Goal: Transaction & Acquisition: Purchase product/service

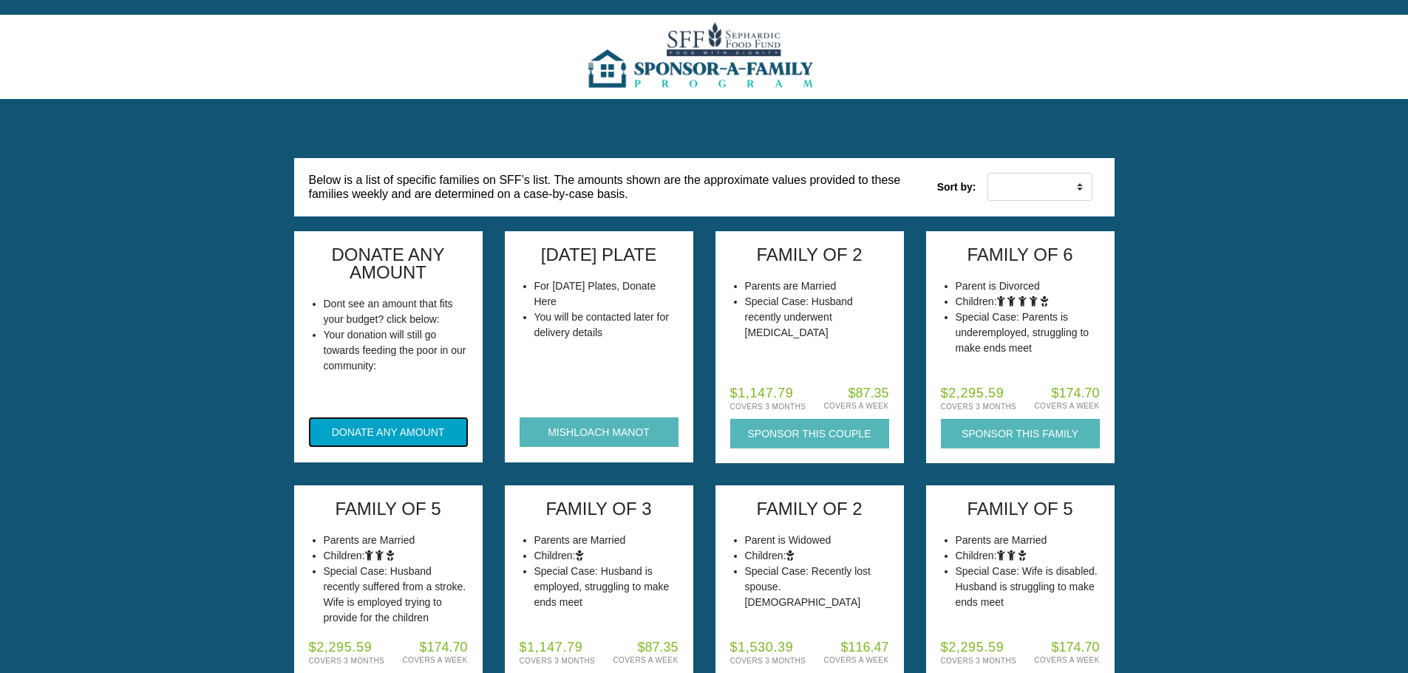
click at [416, 438] on button "DONATE ANY AMOUNT" at bounding box center [388, 432] width 159 height 30
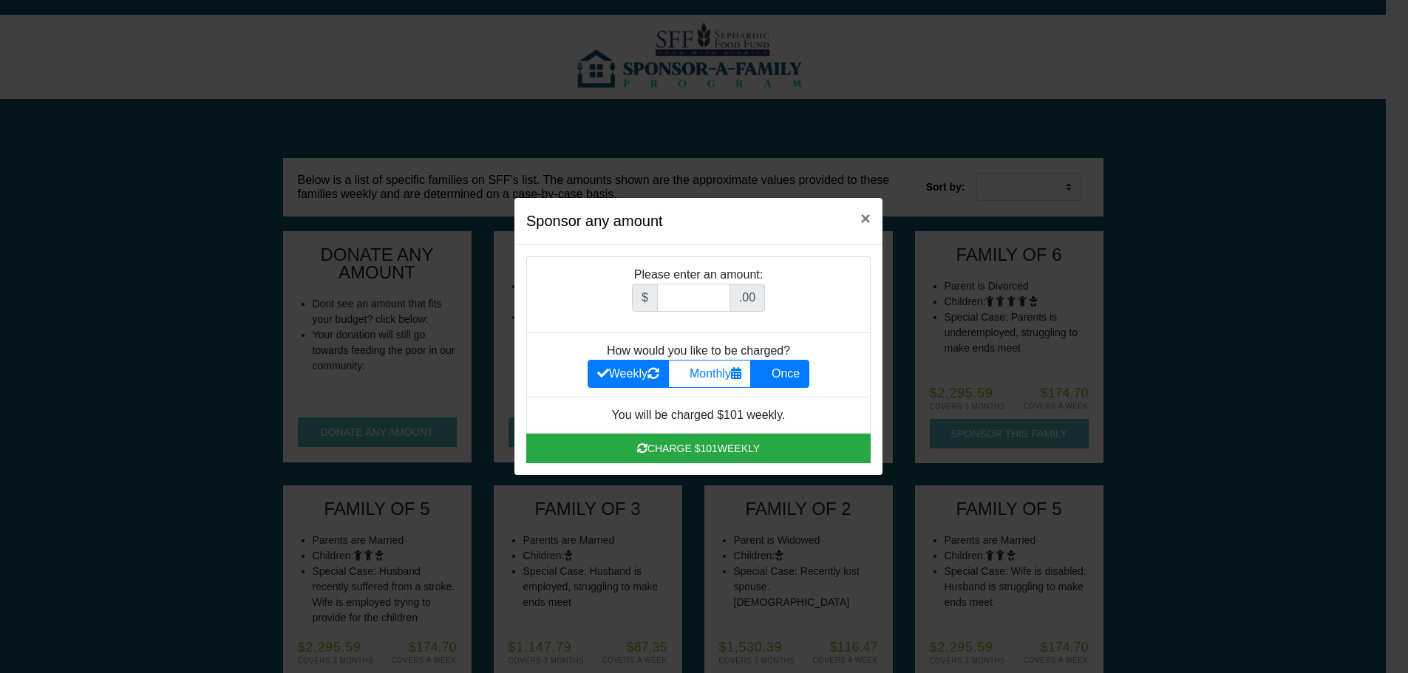
click at [788, 374] on label "Once" at bounding box center [779, 374] width 59 height 28
click at [769, 374] on input "Once" at bounding box center [765, 370] width 10 height 10
radio input "true"
click at [703, 293] on input "Amount (to the nearest dollar)" at bounding box center [693, 298] width 73 height 28
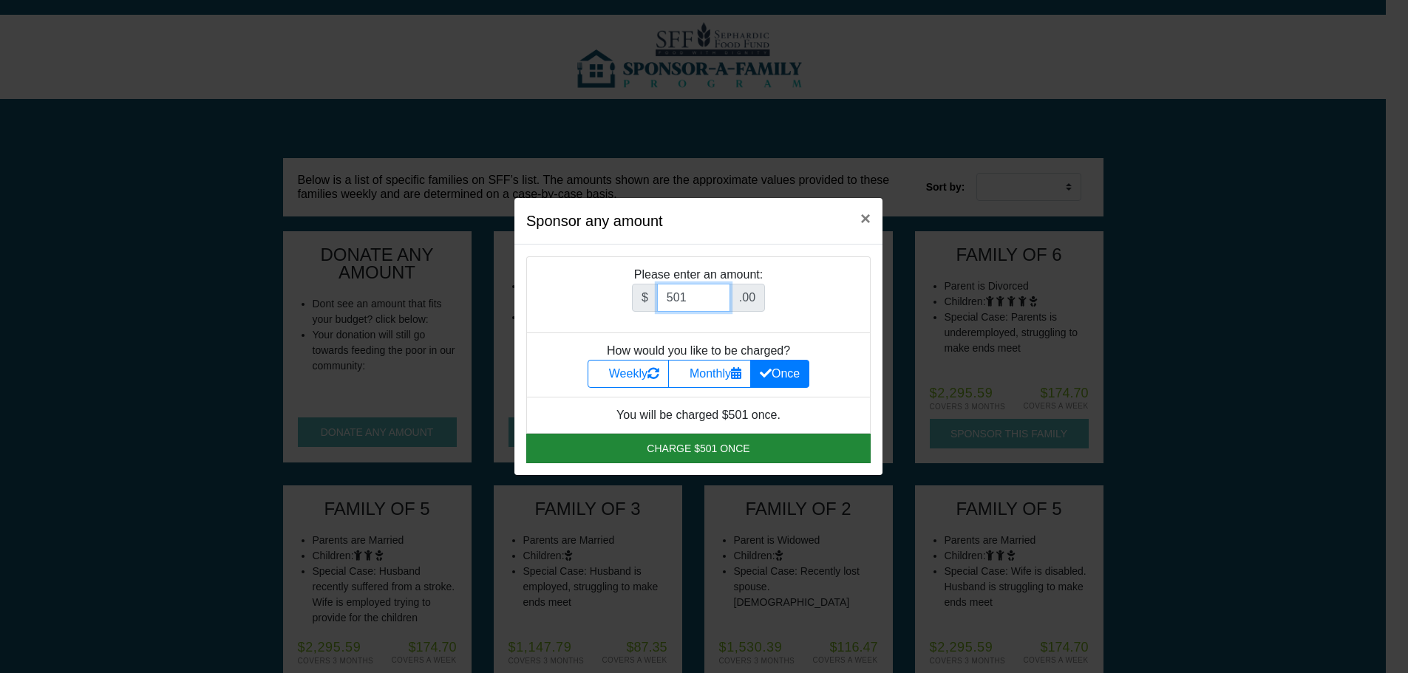
type input "501"
click at [701, 450] on button "Charge $501 once" at bounding box center [698, 449] width 344 height 30
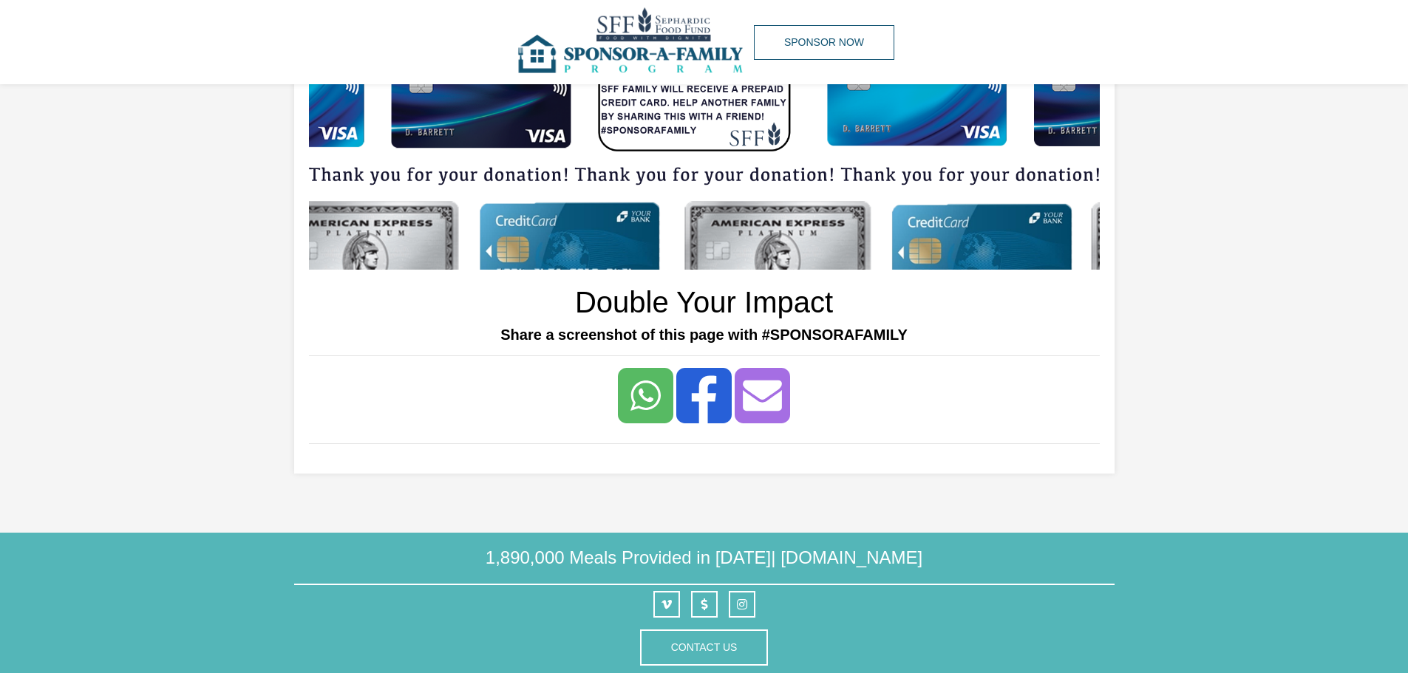
scroll to position [197, 0]
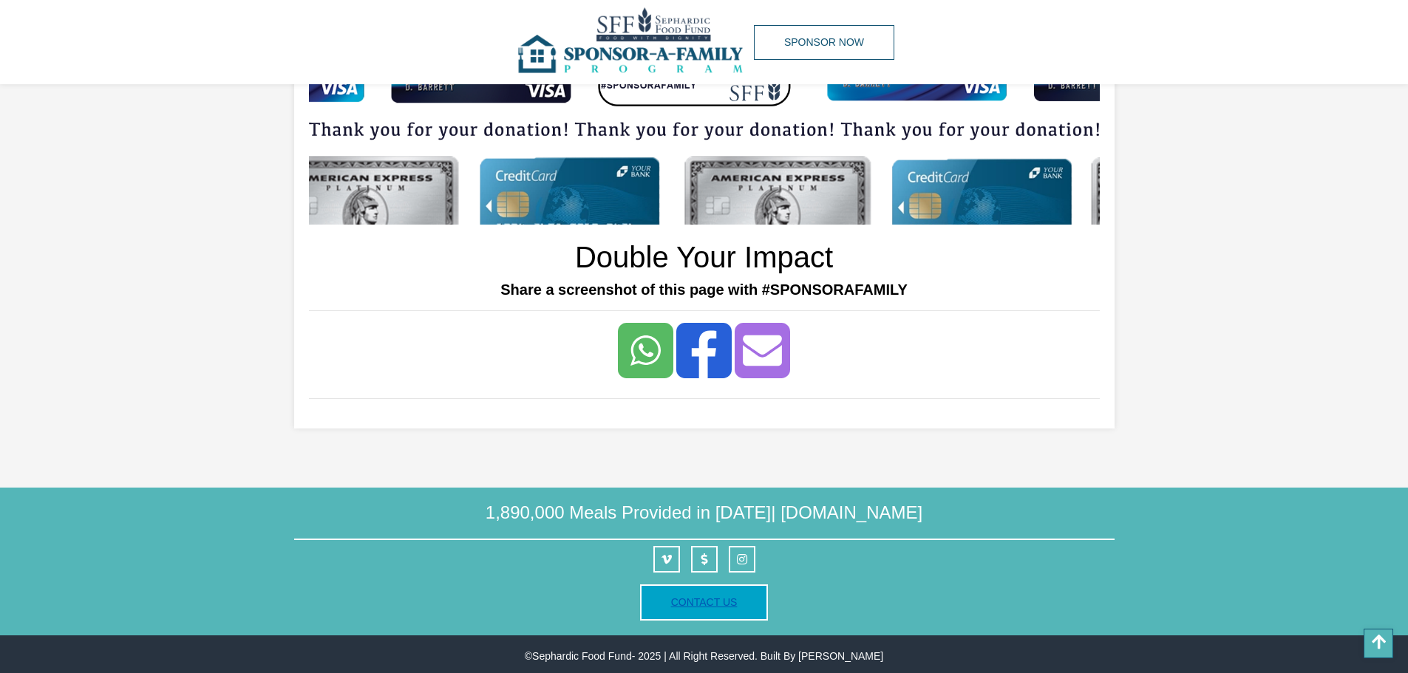
click at [690, 596] on link "Contact Us" at bounding box center [704, 602] width 66 height 12
